Goal: Find contact information: Find contact information

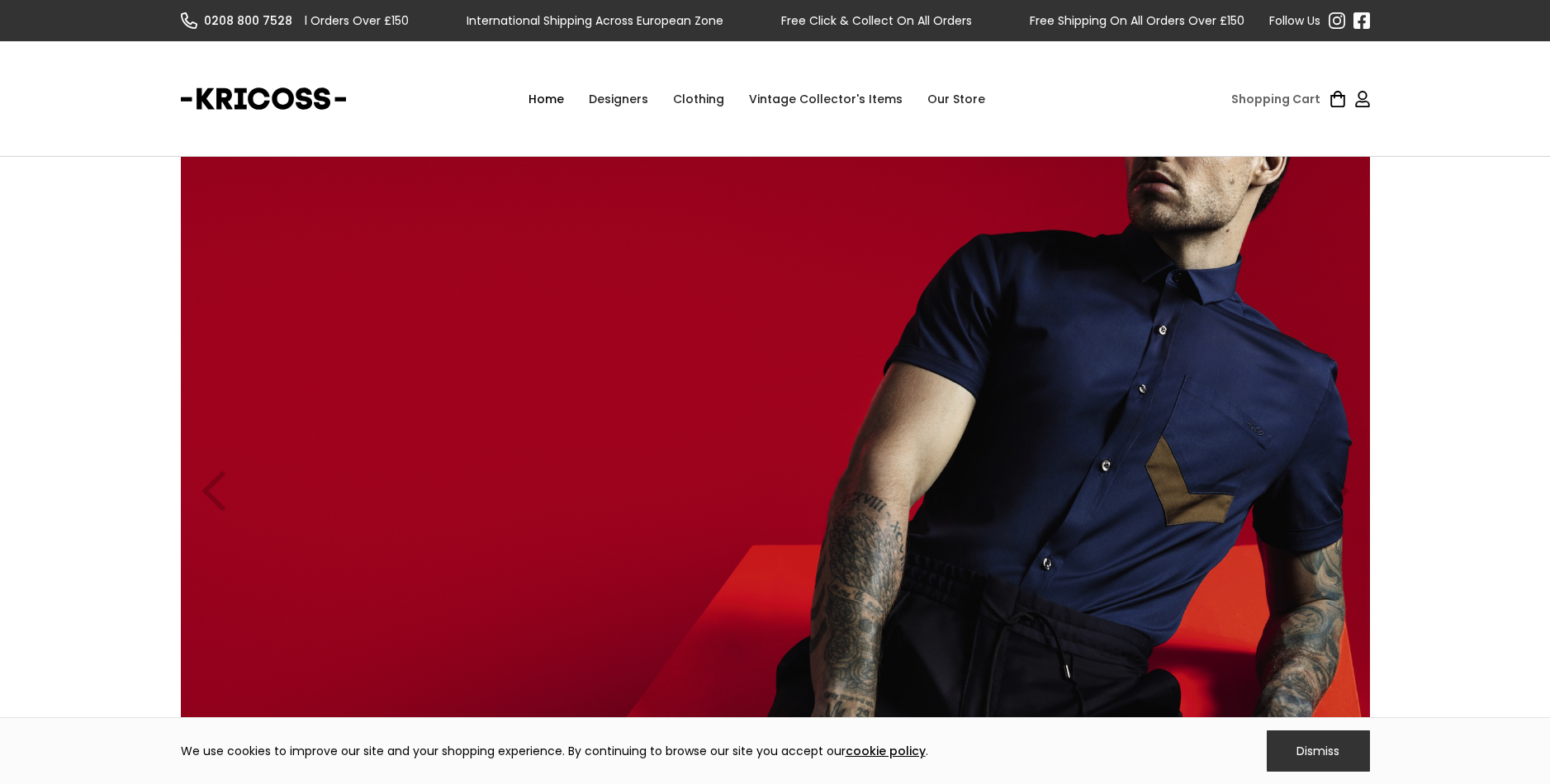
click at [617, 103] on div "Designers" at bounding box center [618, 99] width 84 height 49
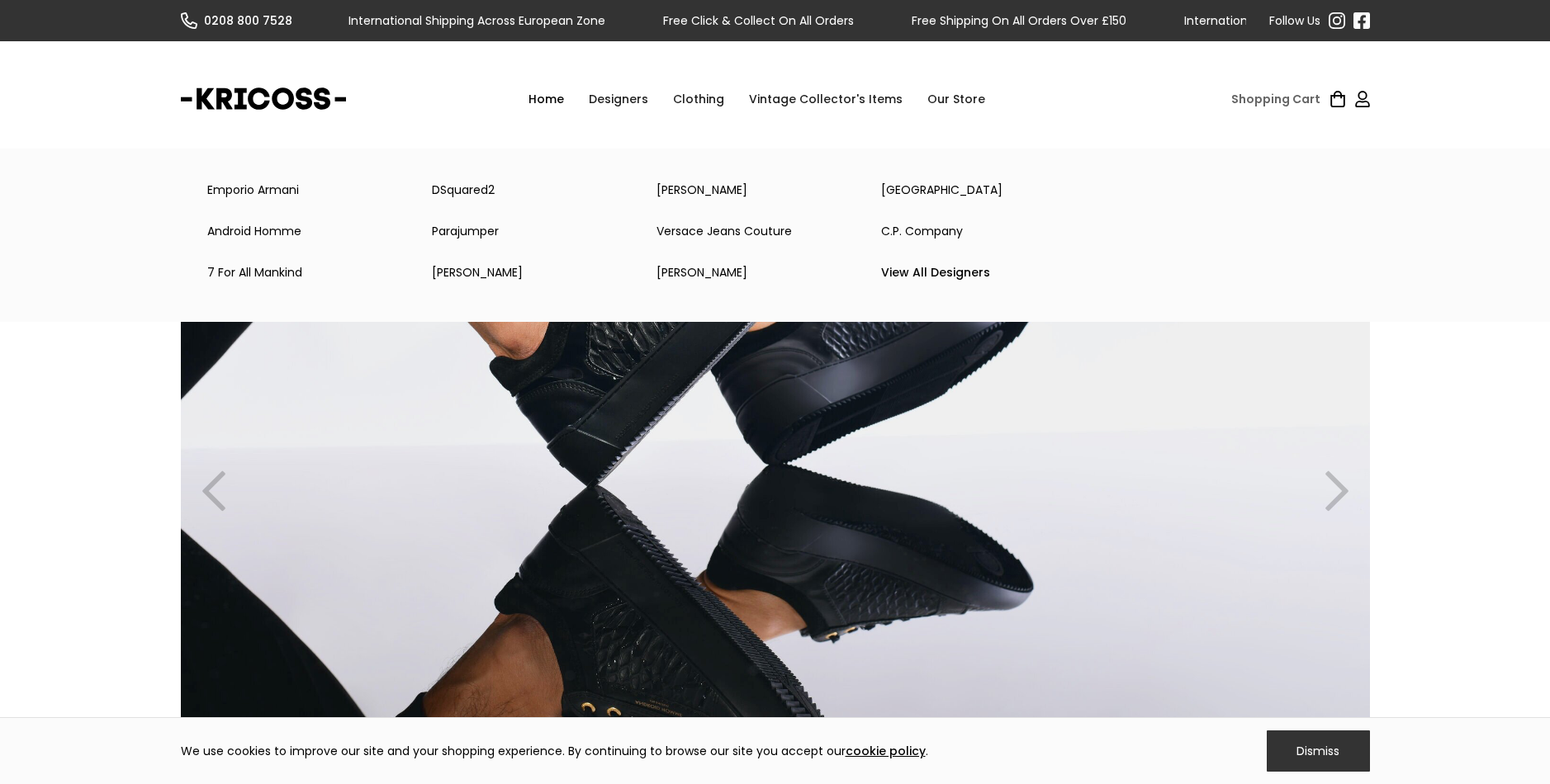
click at [700, 100] on div "Clothing" at bounding box center [699, 99] width 76 height 49
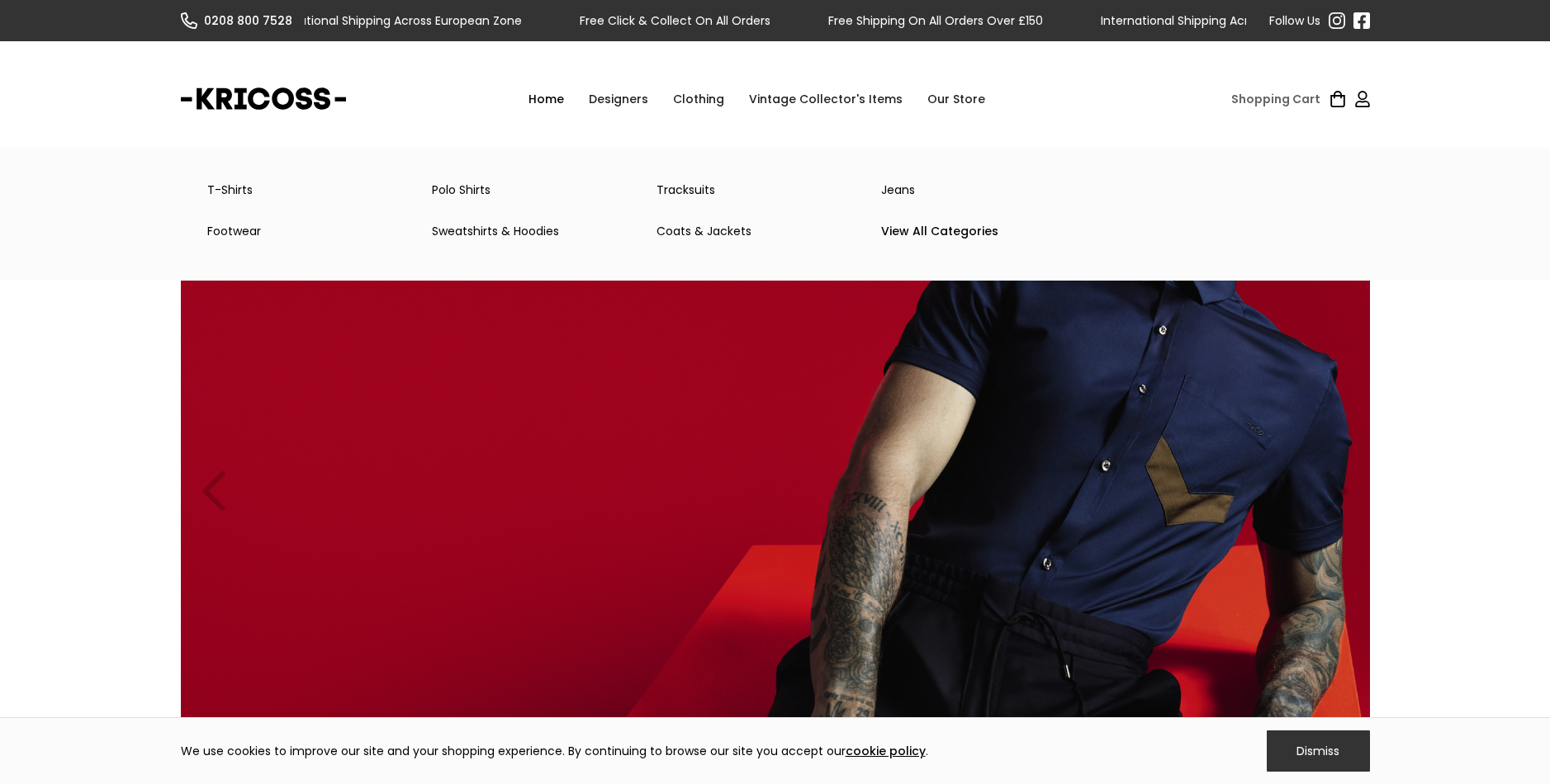
click at [694, 231] on link "Coats & Jackets" at bounding box center [756, 230] width 225 height 33
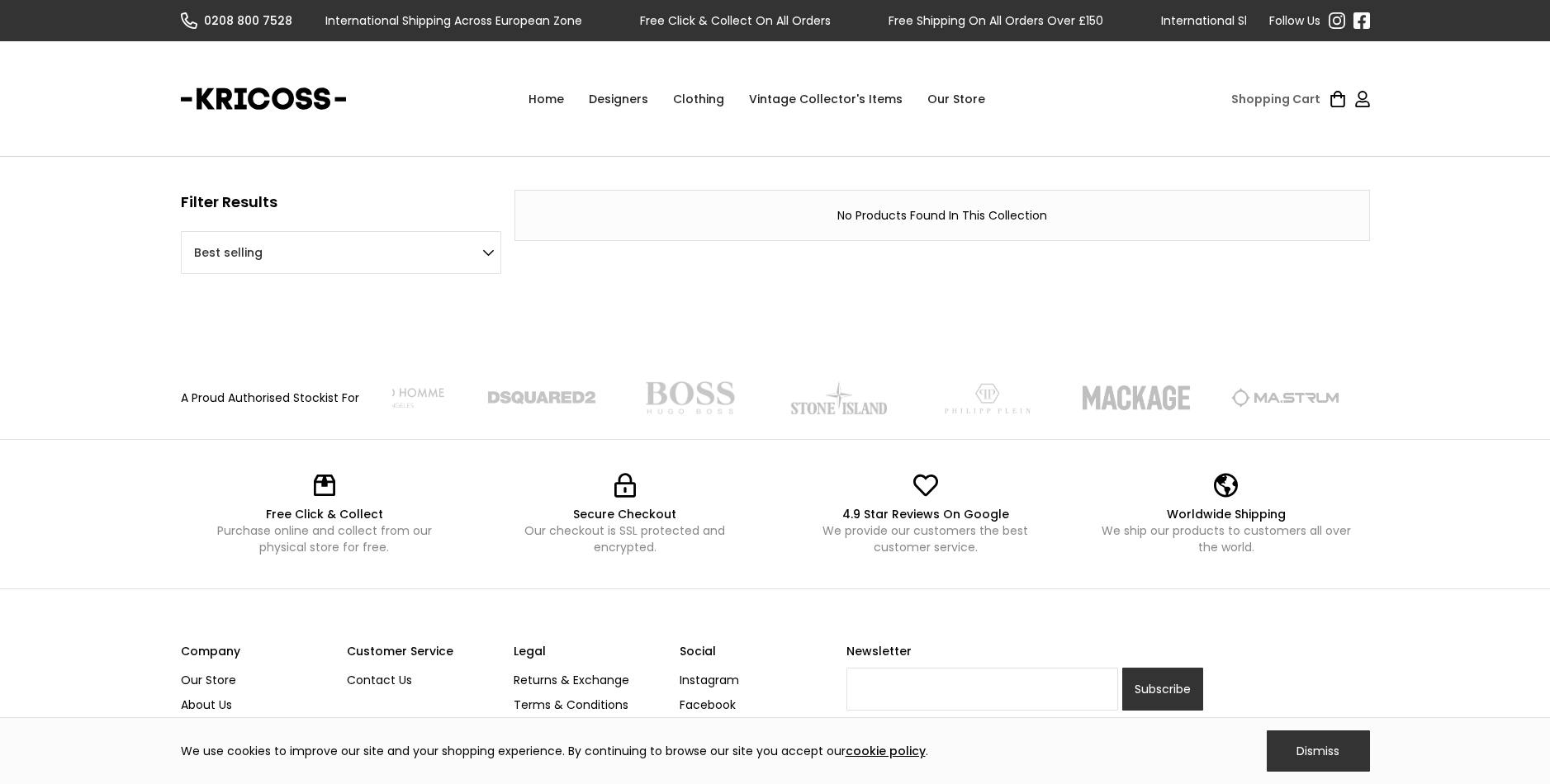
click at [697, 99] on div "Clothing" at bounding box center [699, 99] width 76 height 49
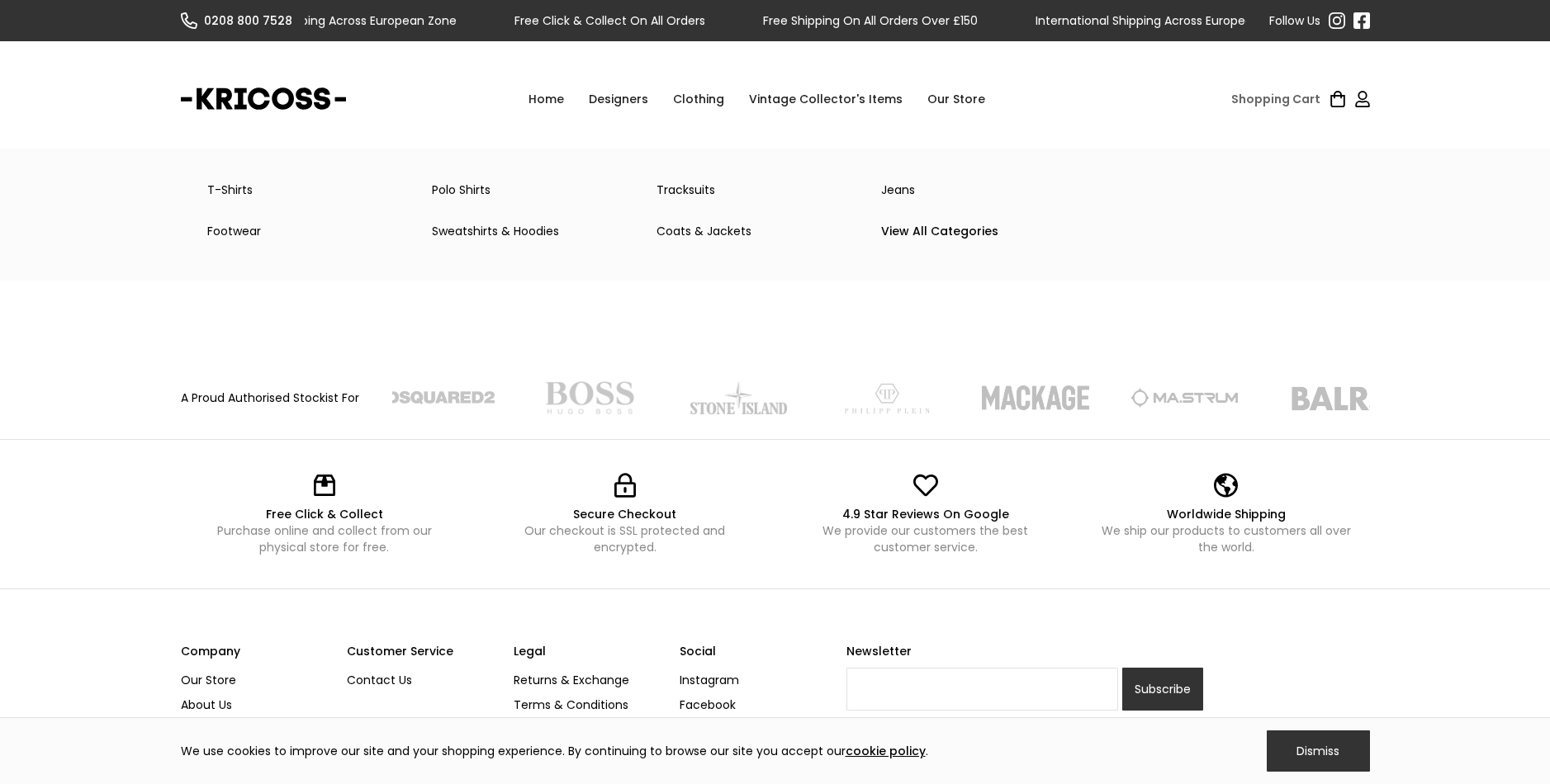
click at [908, 230] on link "View All Categories" at bounding box center [980, 230] width 225 height 33
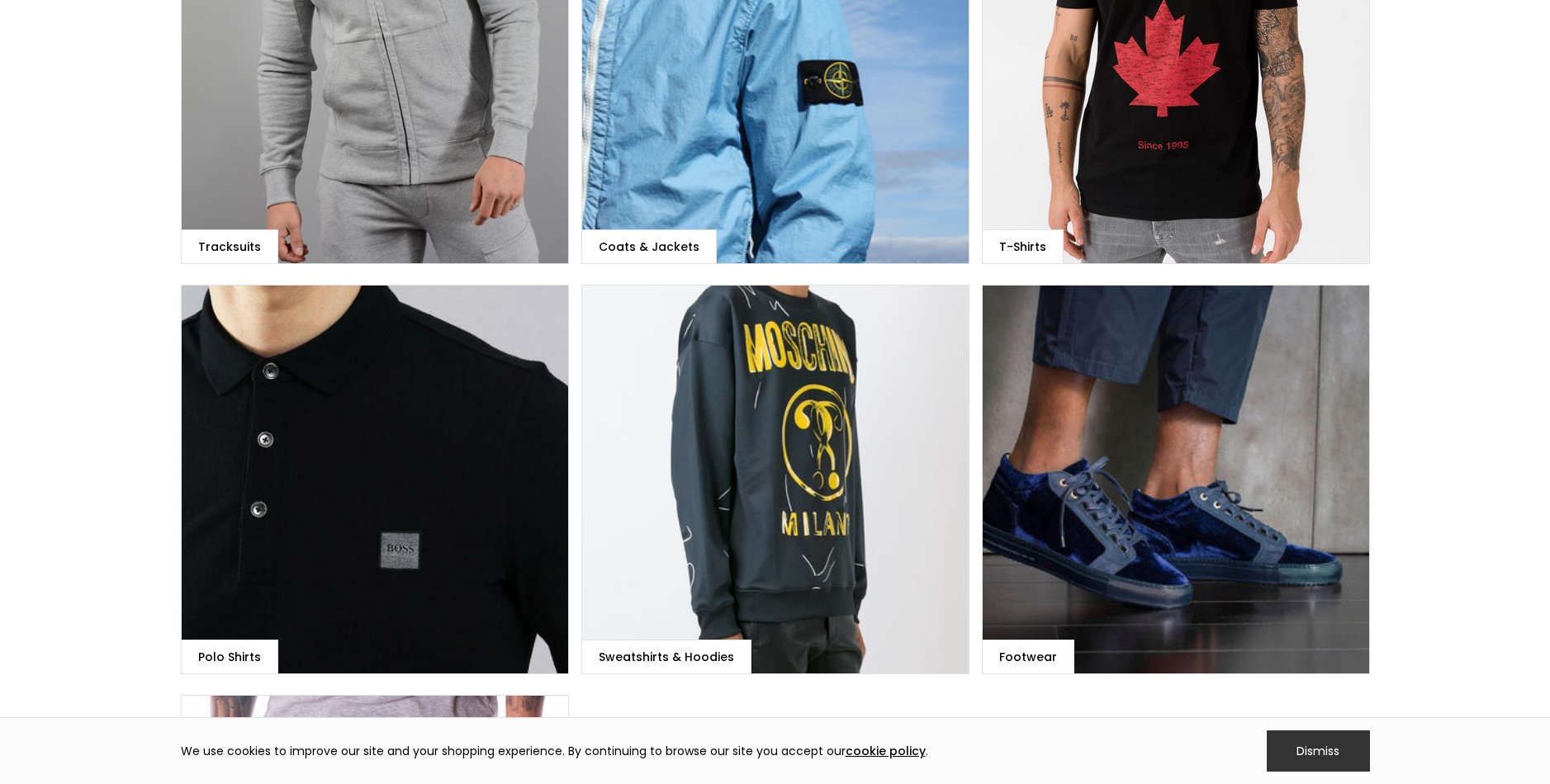
scroll to position [348, 0]
click at [650, 246] on div "Coats & Jackets" at bounding box center [648, 247] width 100 height 16
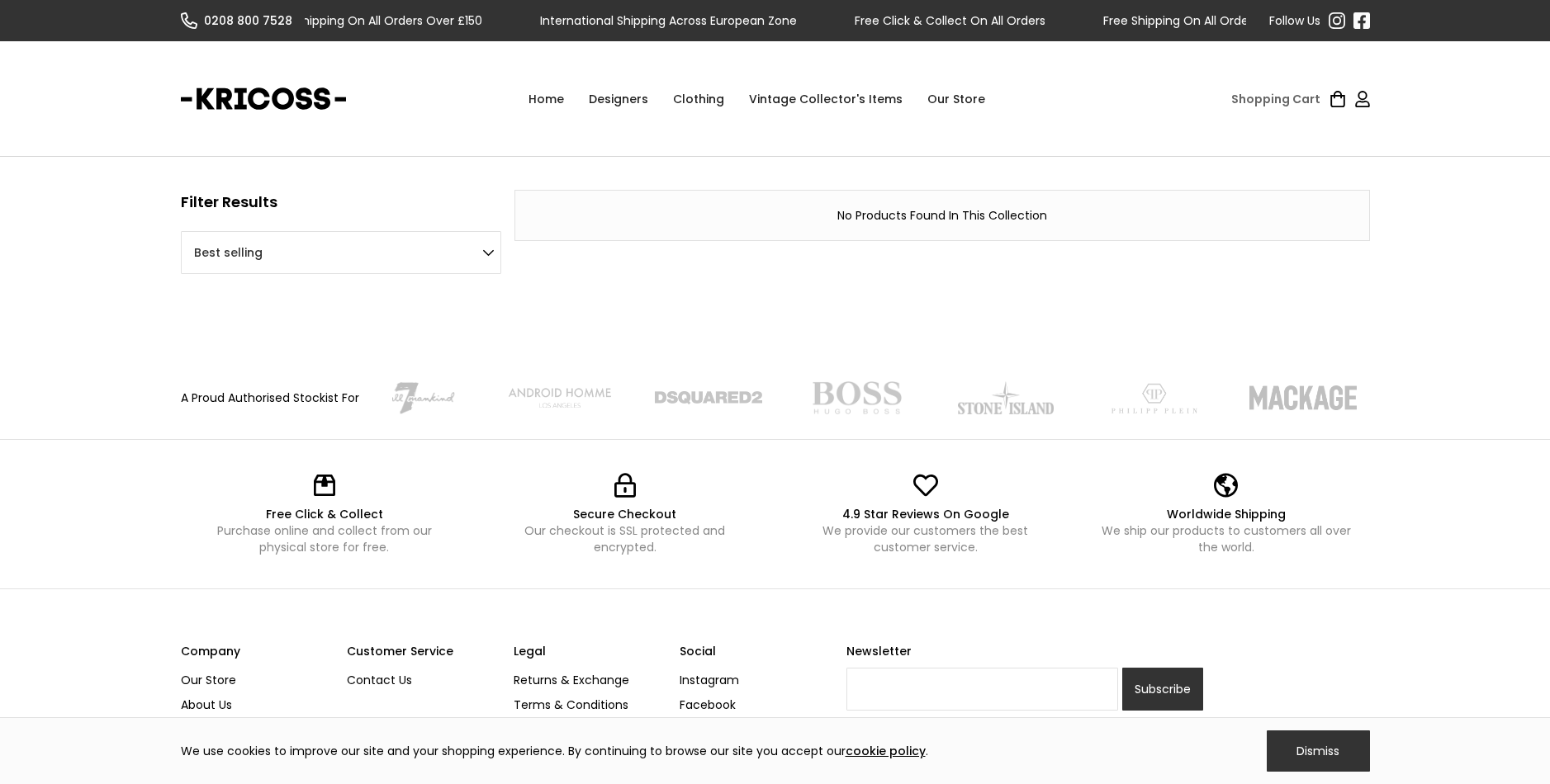
click at [690, 101] on div "Clothing" at bounding box center [699, 99] width 76 height 49
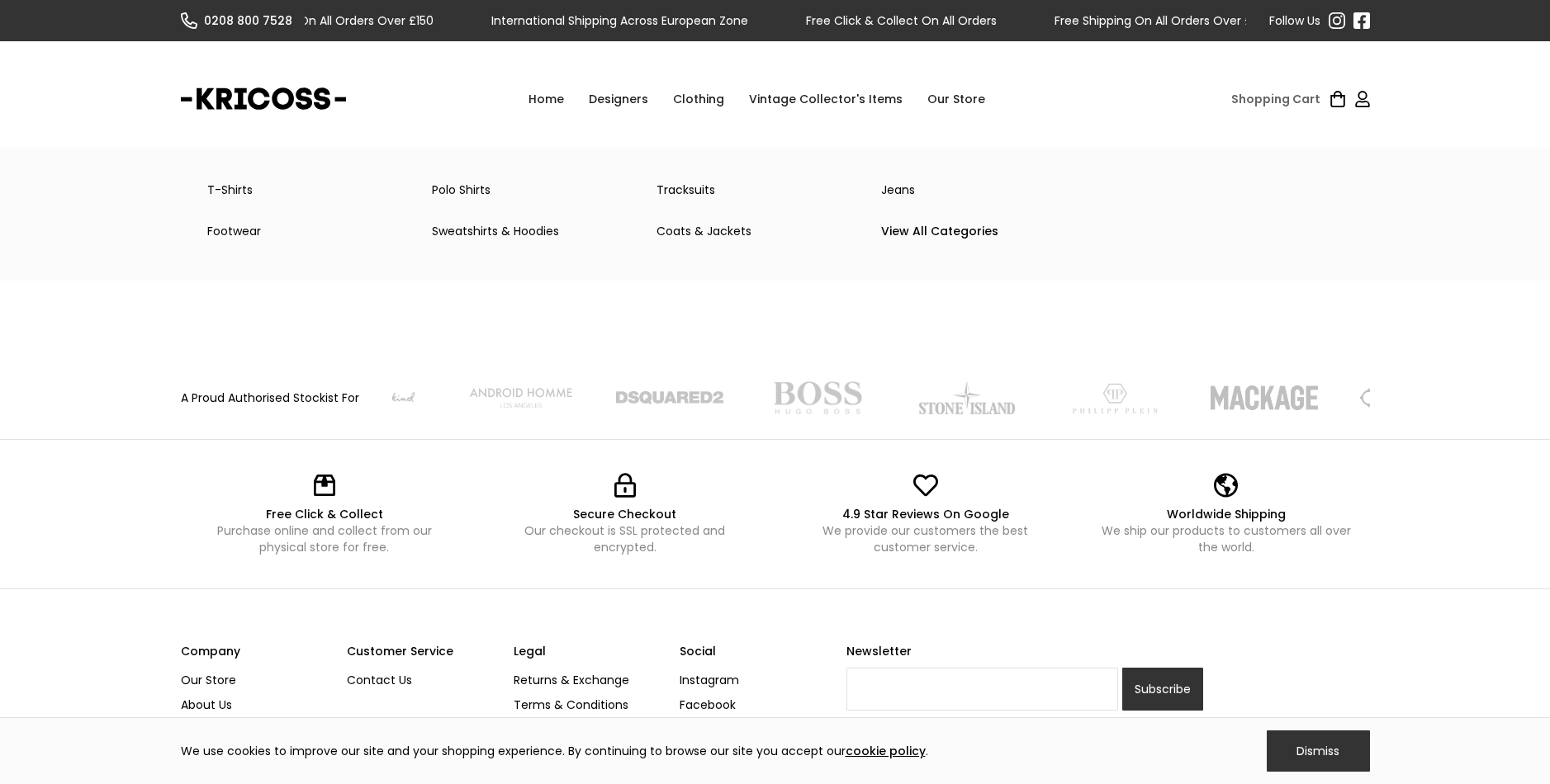
click at [932, 231] on link "View All Categories" at bounding box center [980, 230] width 225 height 33
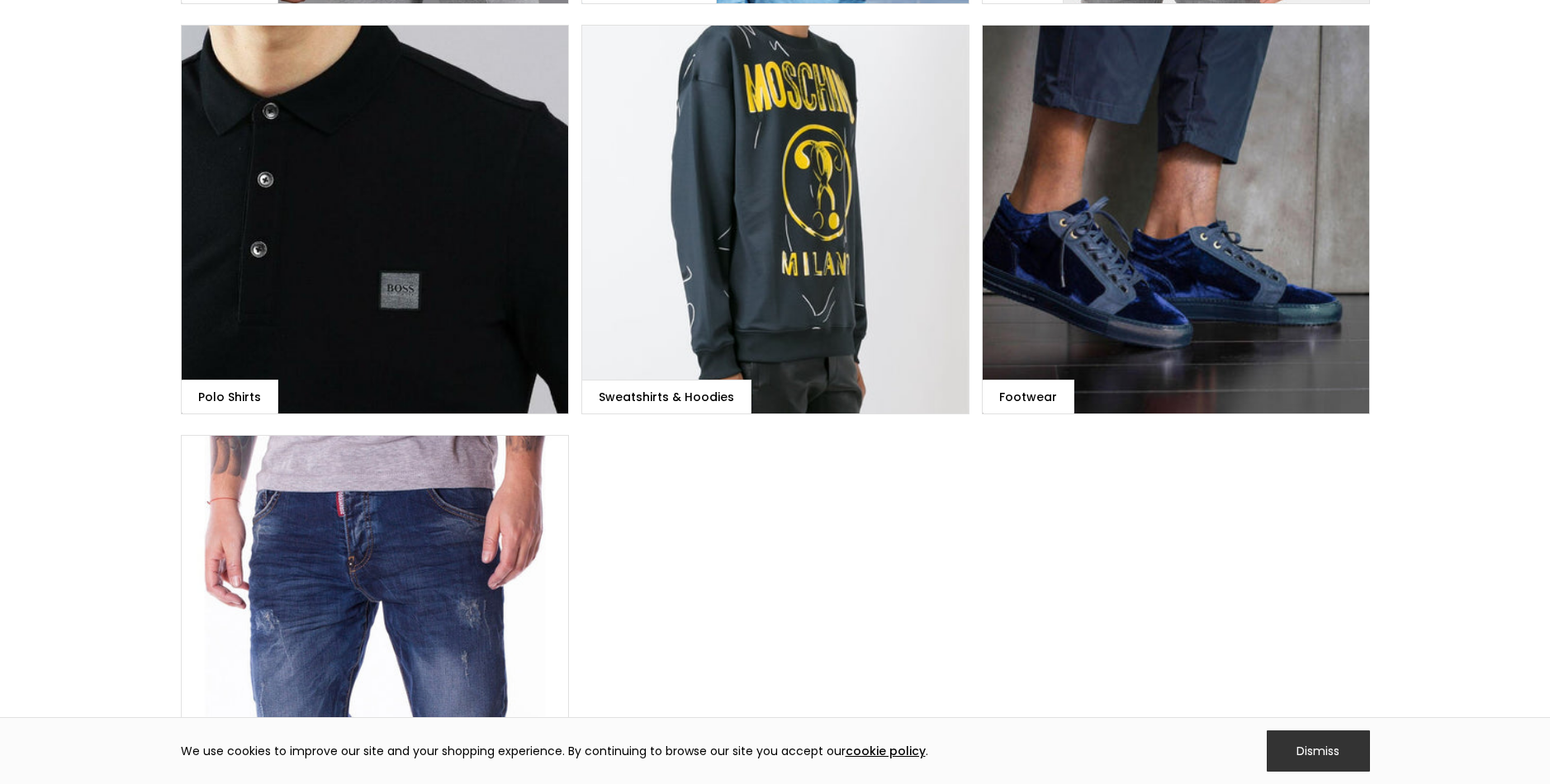
scroll to position [674, 0]
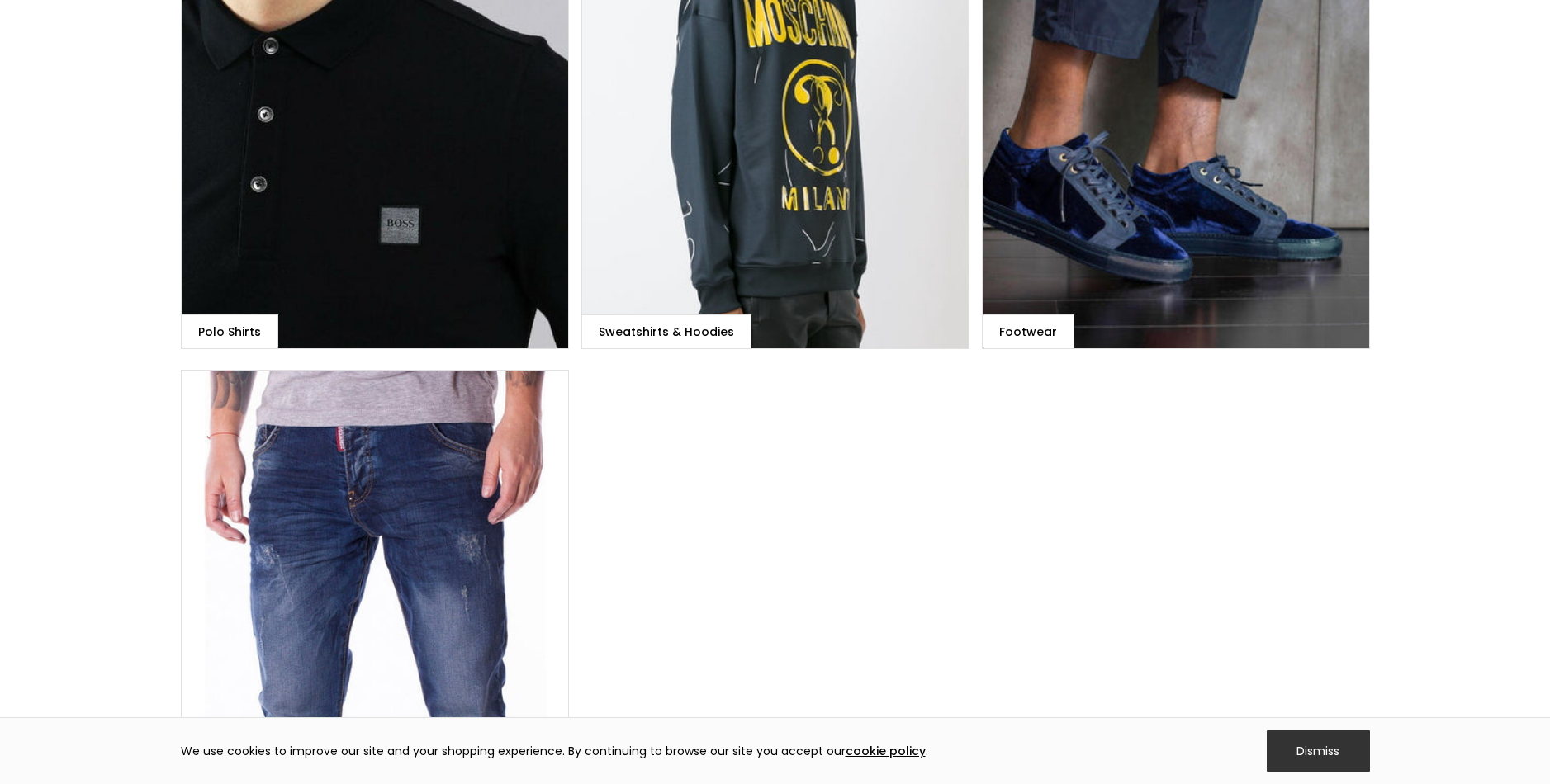
click at [445, 493] on div "Jeans" at bounding box center [374, 564] width 388 height 390
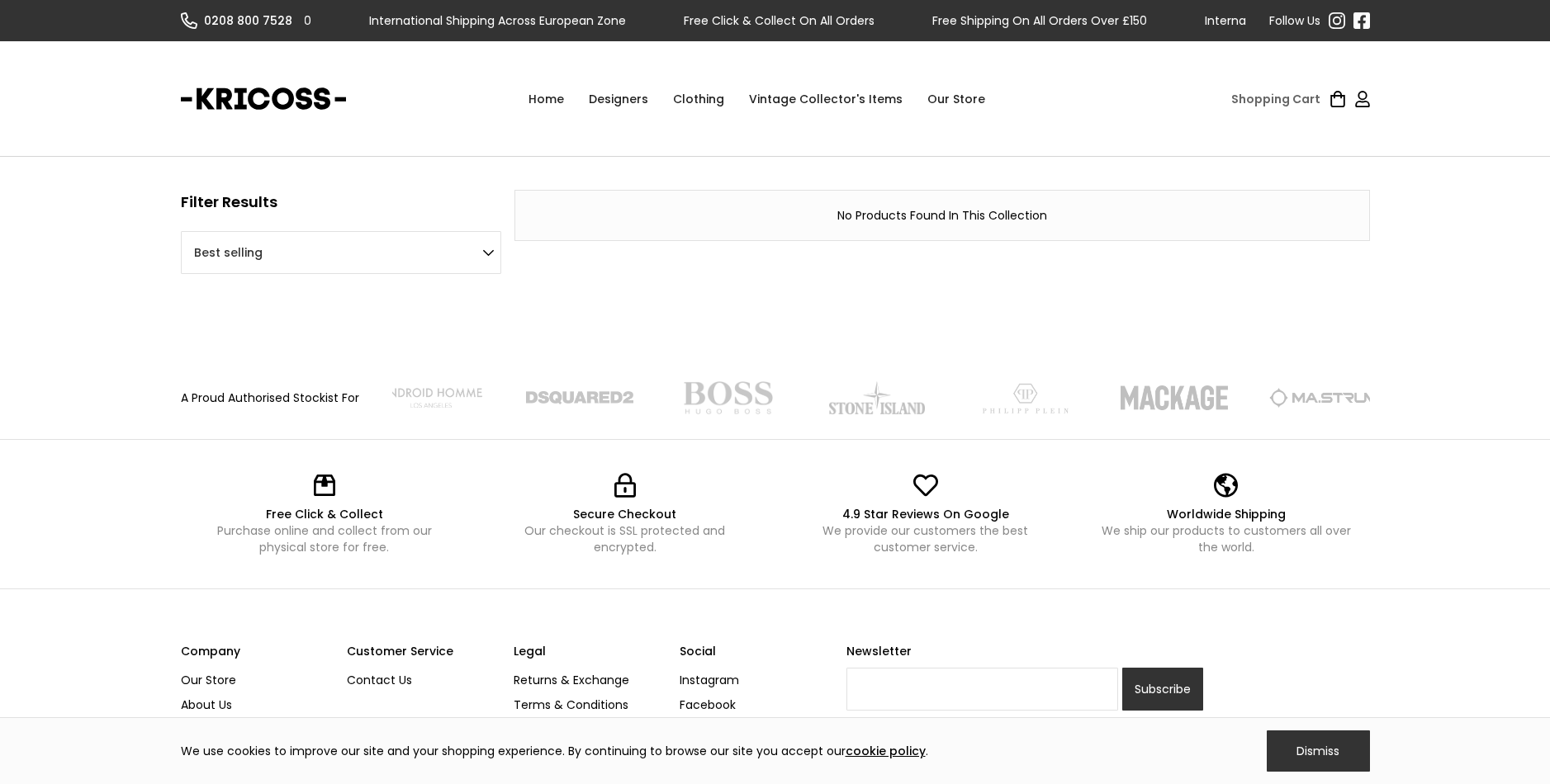
click at [548, 99] on link "Home" at bounding box center [546, 99] width 61 height 49
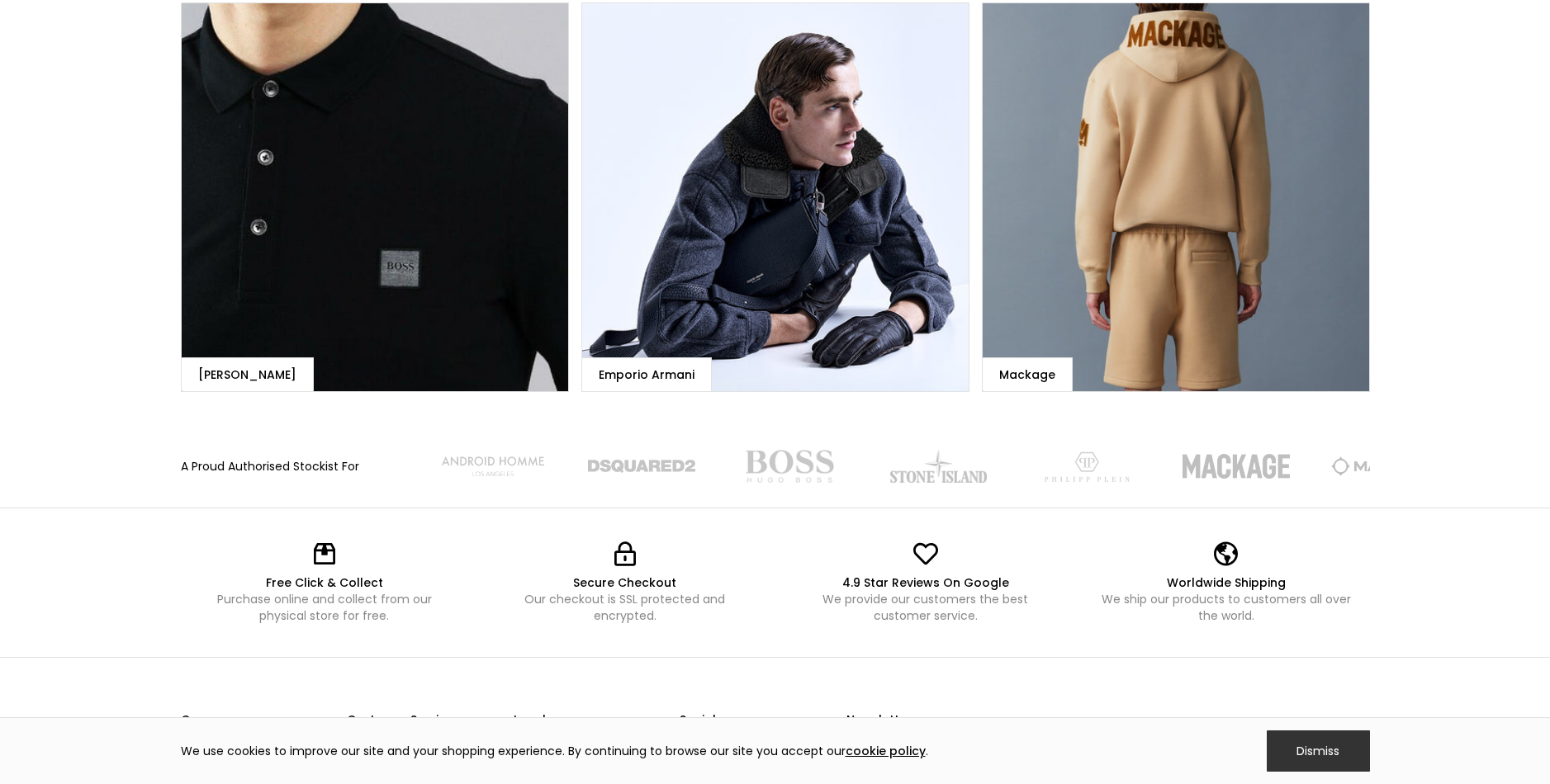
scroll to position [1436, 0]
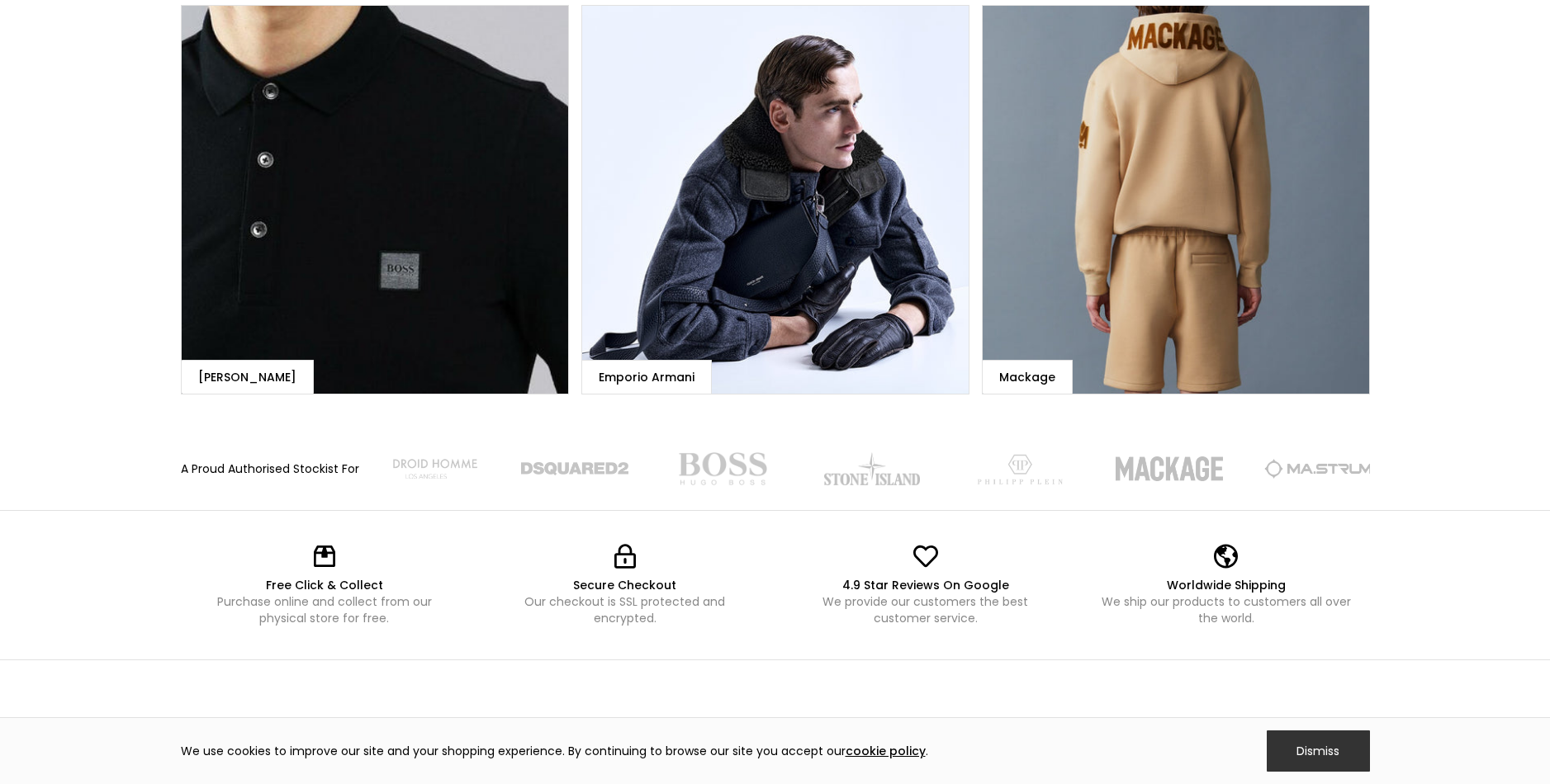
click at [755, 228] on link "Emporio Armani" at bounding box center [775, 199] width 388 height 390
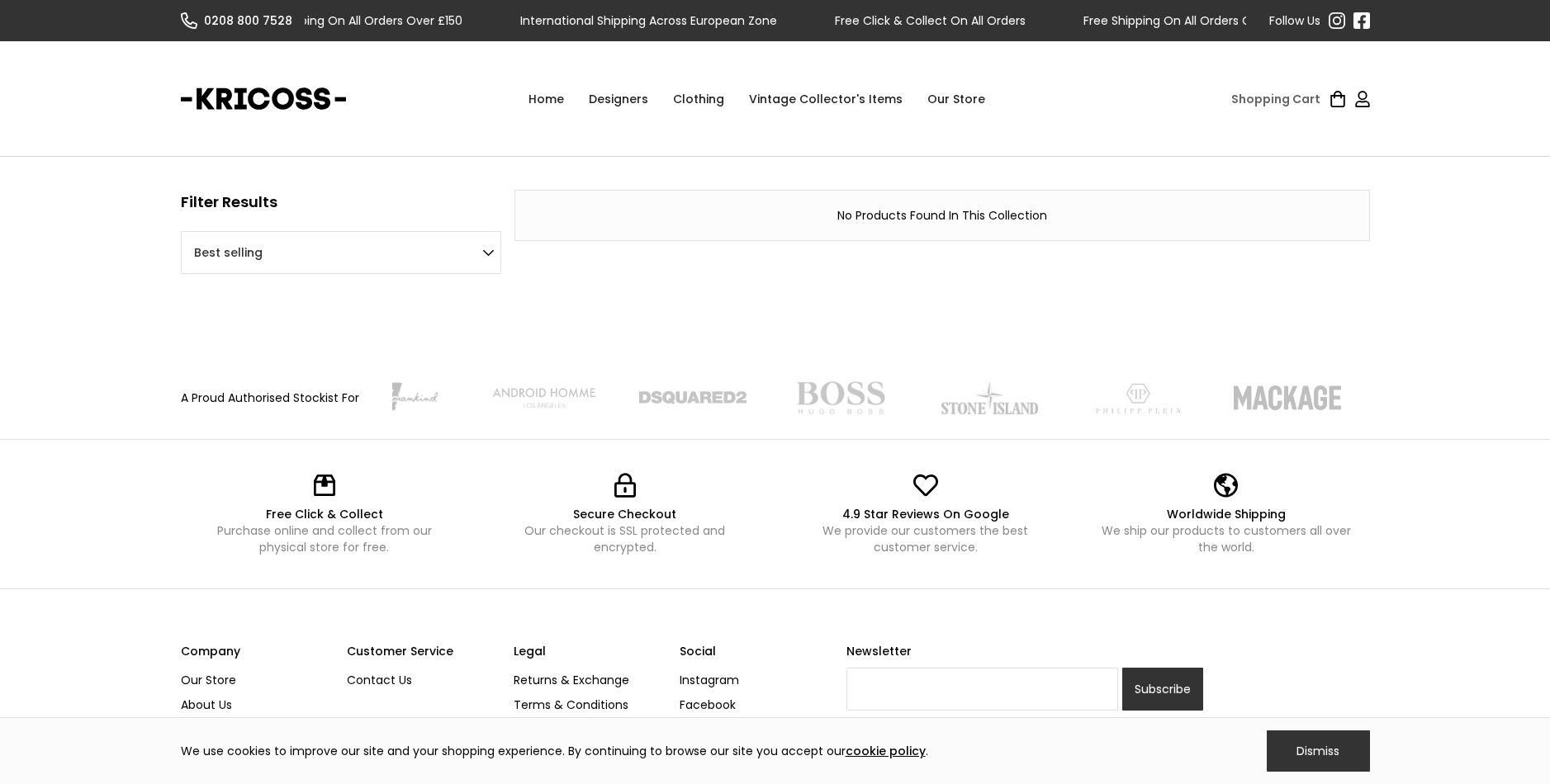
scroll to position [140, 0]
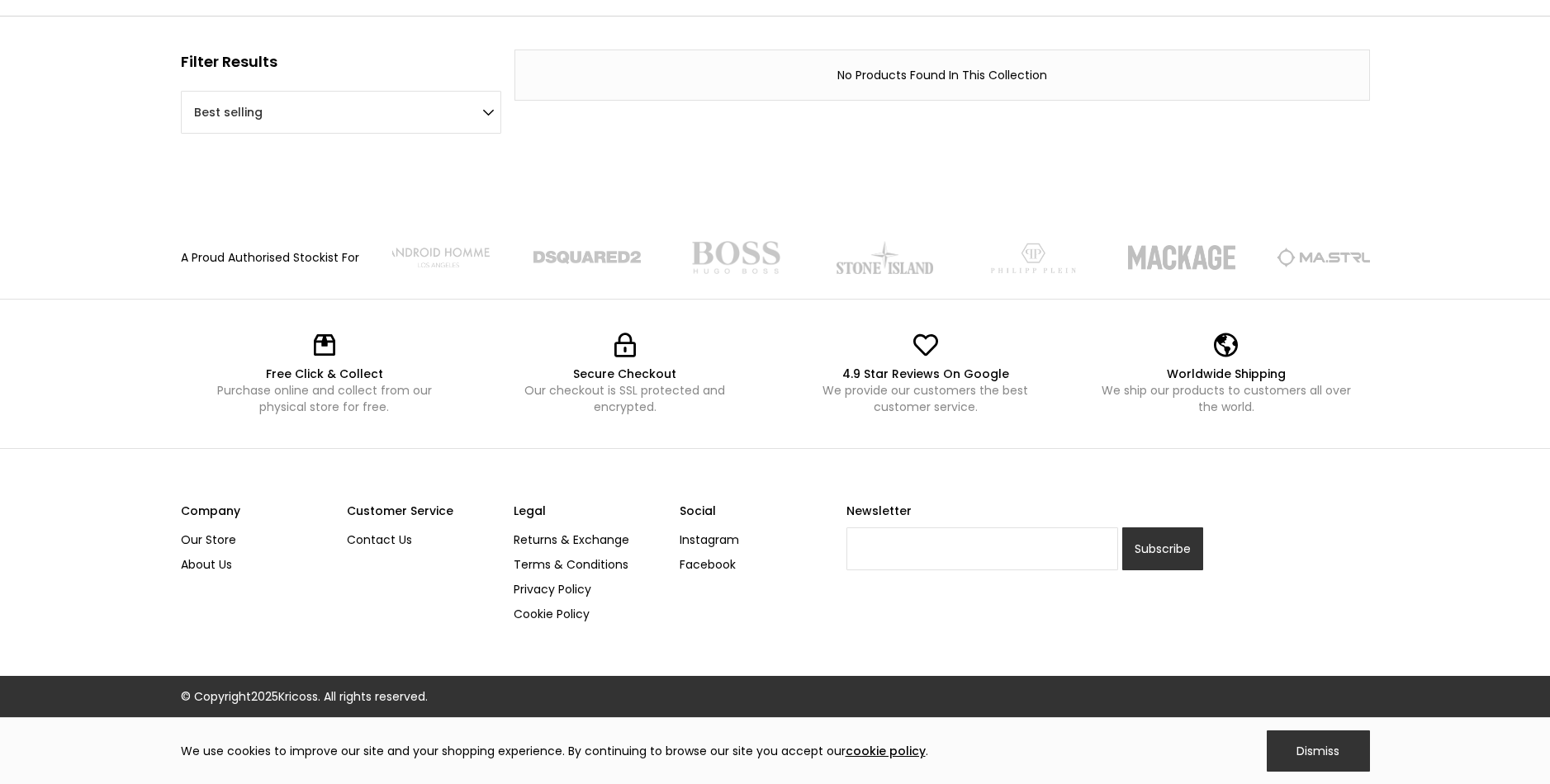
click at [385, 539] on link "Contact Us" at bounding box center [424, 539] width 155 height 25
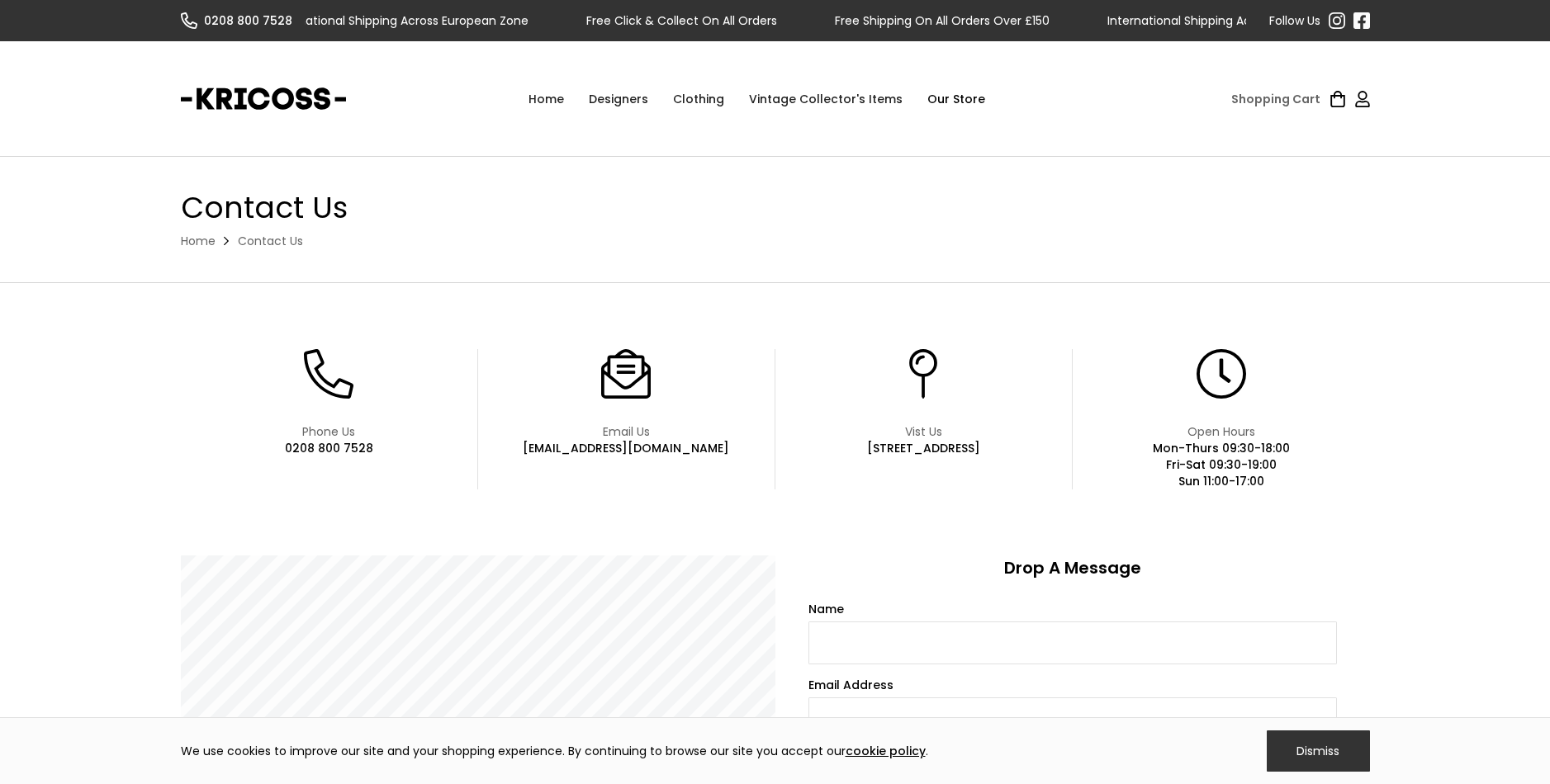
click at [629, 441] on div "[EMAIL_ADDRESS][DOMAIN_NAME]" at bounding box center [626, 447] width 207 height 16
click at [611, 454] on div "[EMAIL_ADDRESS][DOMAIN_NAME]" at bounding box center [626, 447] width 207 height 16
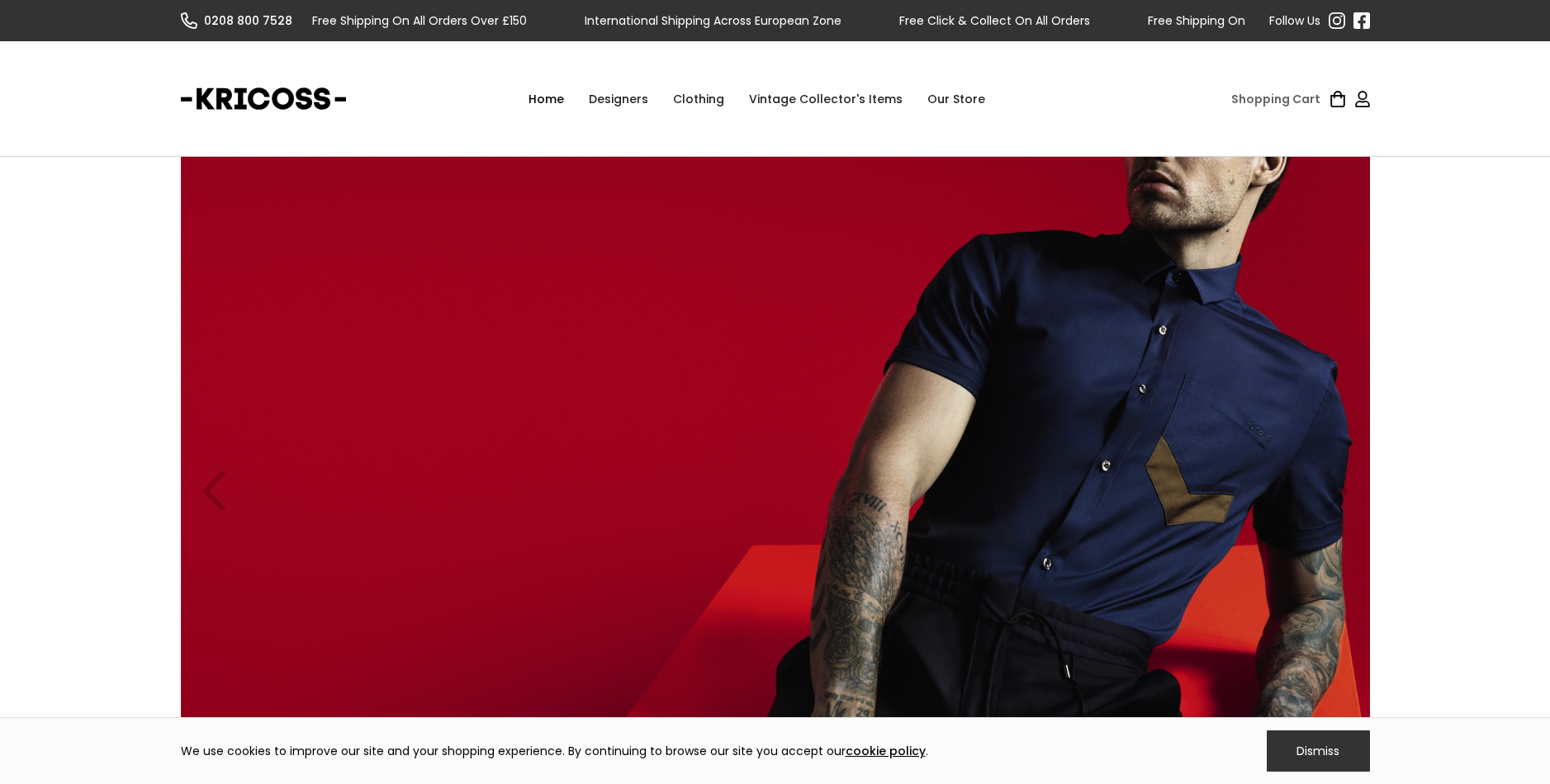
scroll to position [1436, 0]
